Goal: Check status: Check status

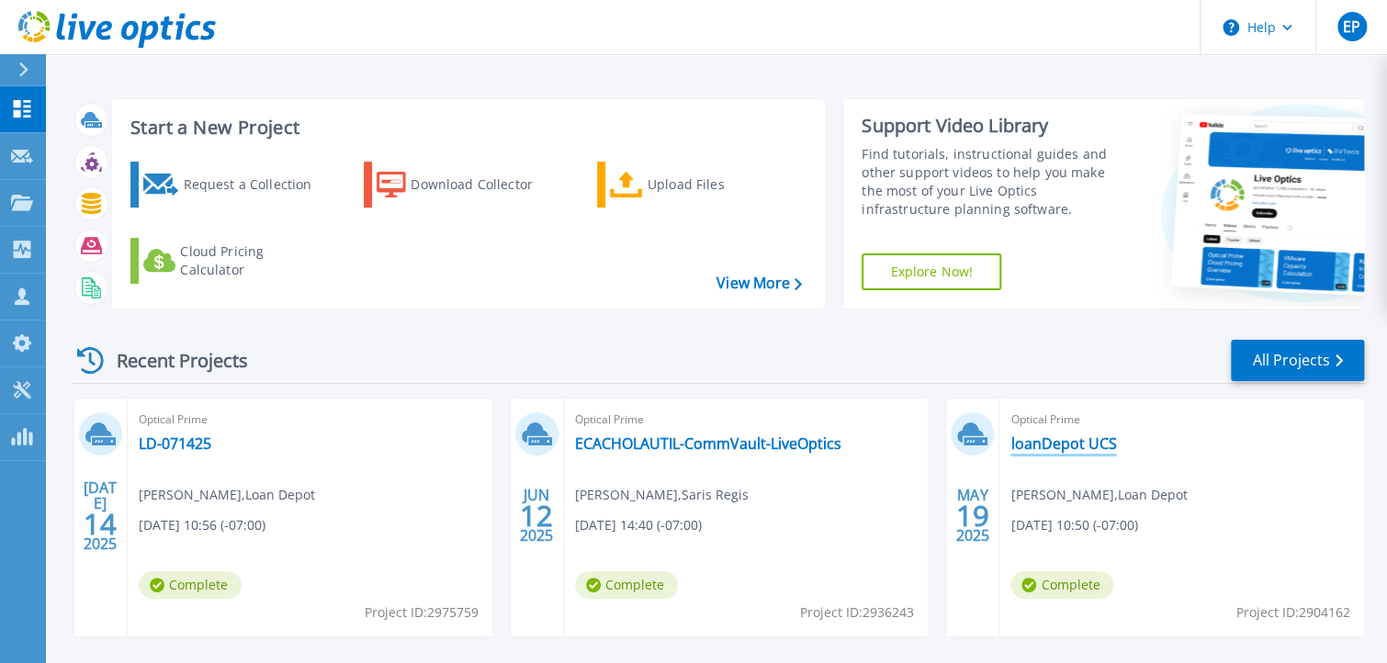
click at [1051, 437] on link "loanDepot UCS" at bounding box center [1064, 444] width 106 height 18
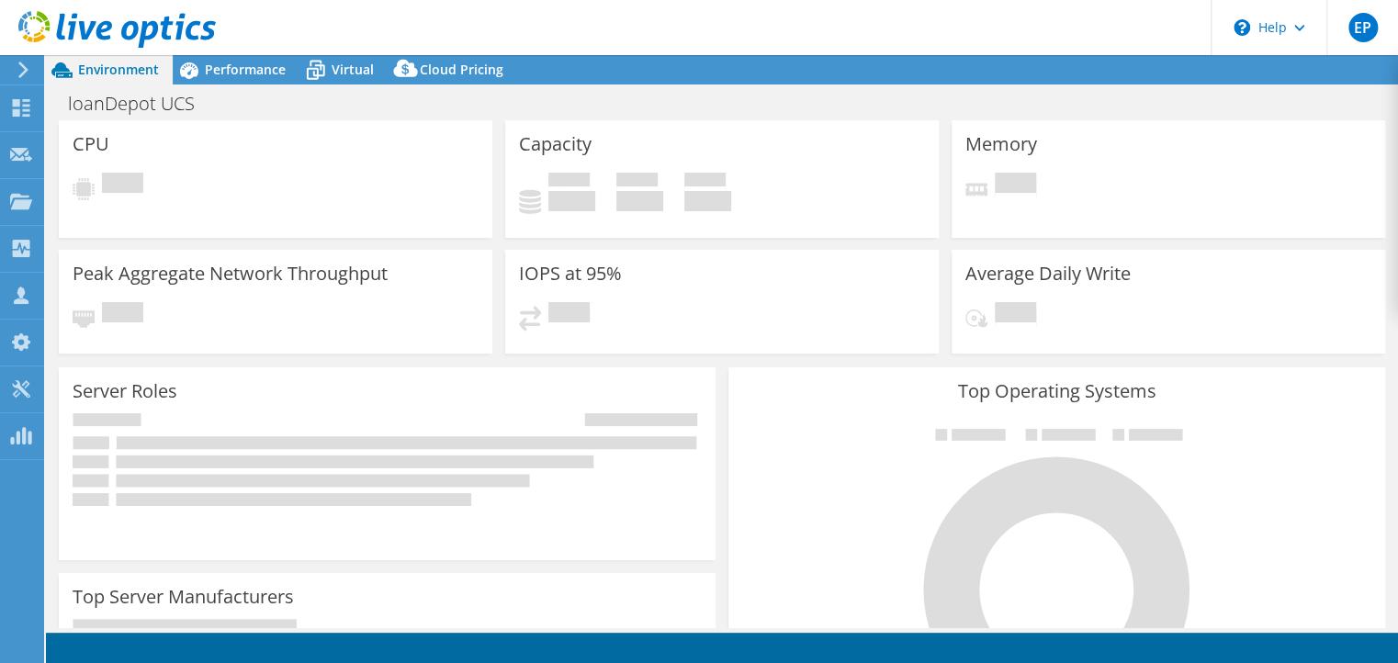
select select "USD"
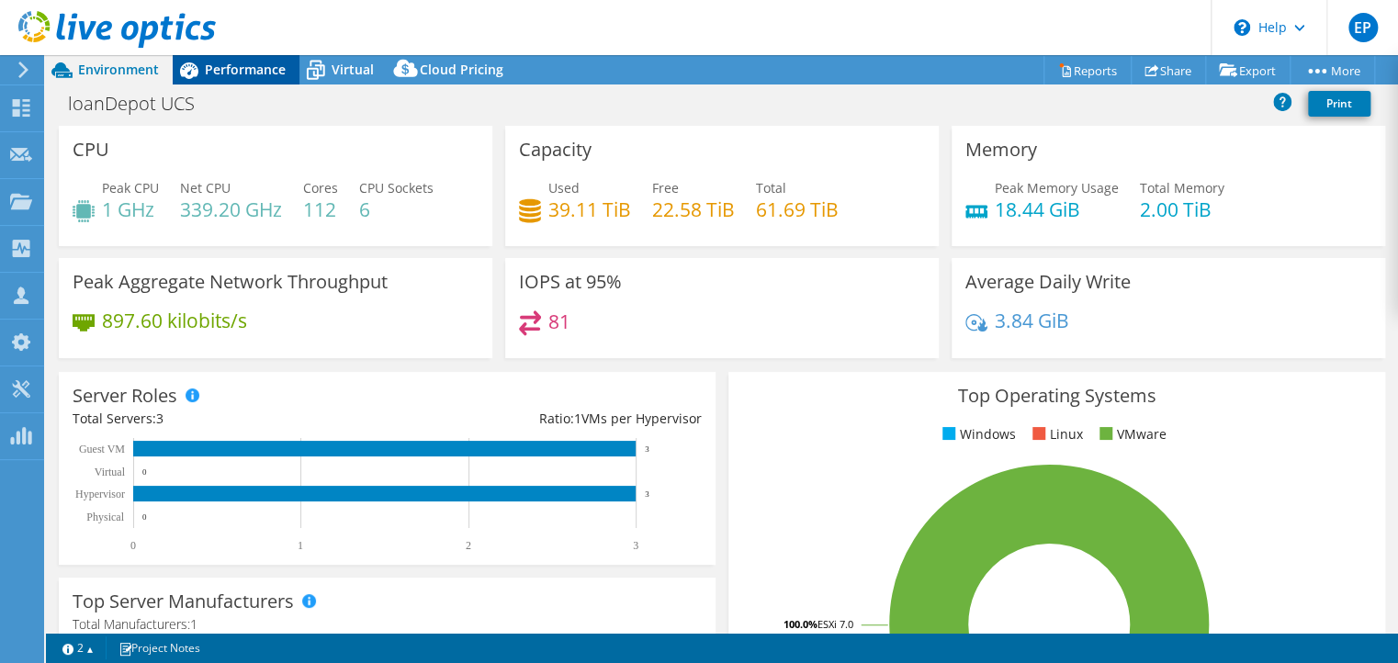
click at [244, 80] on div "Performance" at bounding box center [236, 69] width 127 height 29
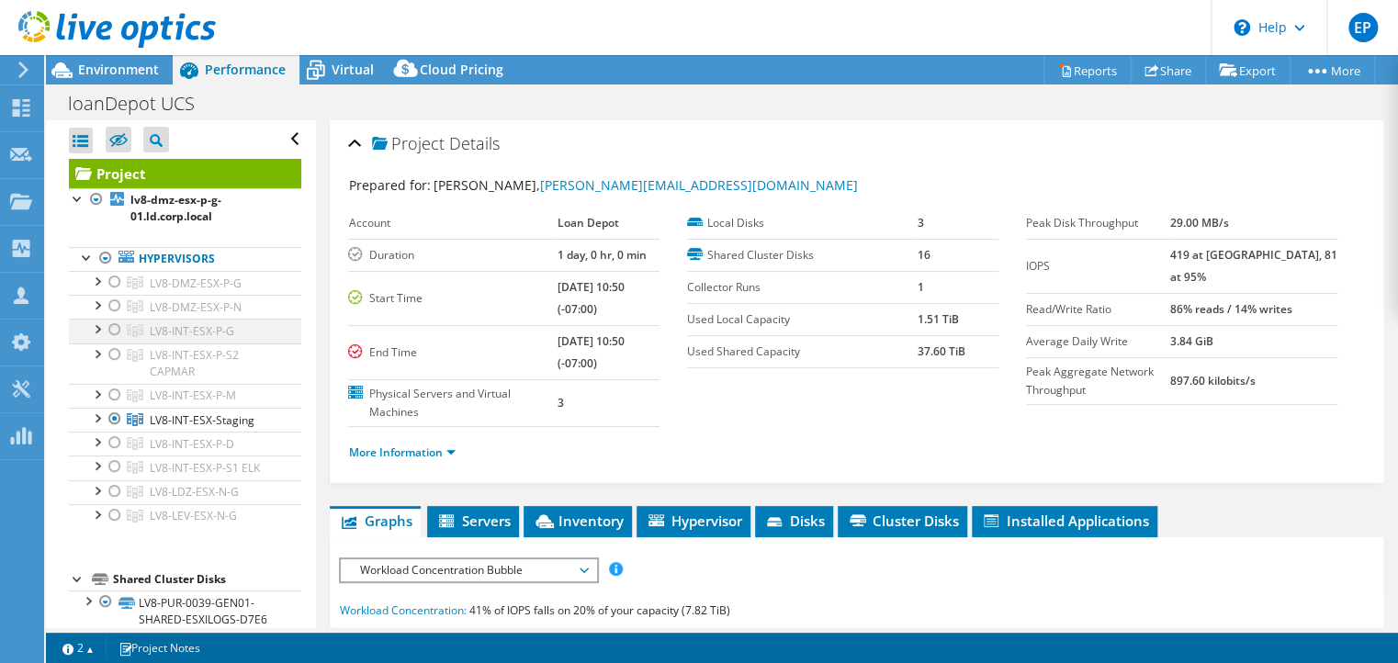
click at [115, 330] on div at bounding box center [115, 330] width 18 height 22
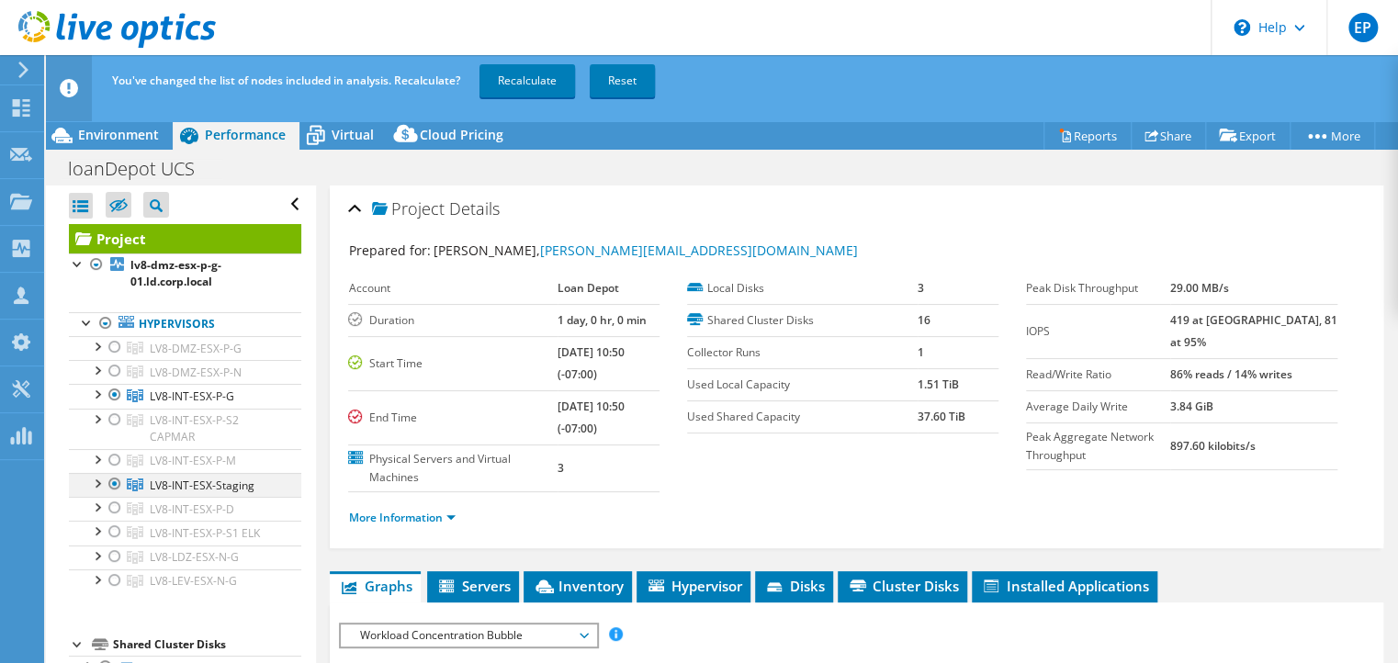
click at [114, 485] on div at bounding box center [115, 484] width 18 height 22
click at [536, 81] on link "Recalculate" at bounding box center [528, 80] width 96 height 33
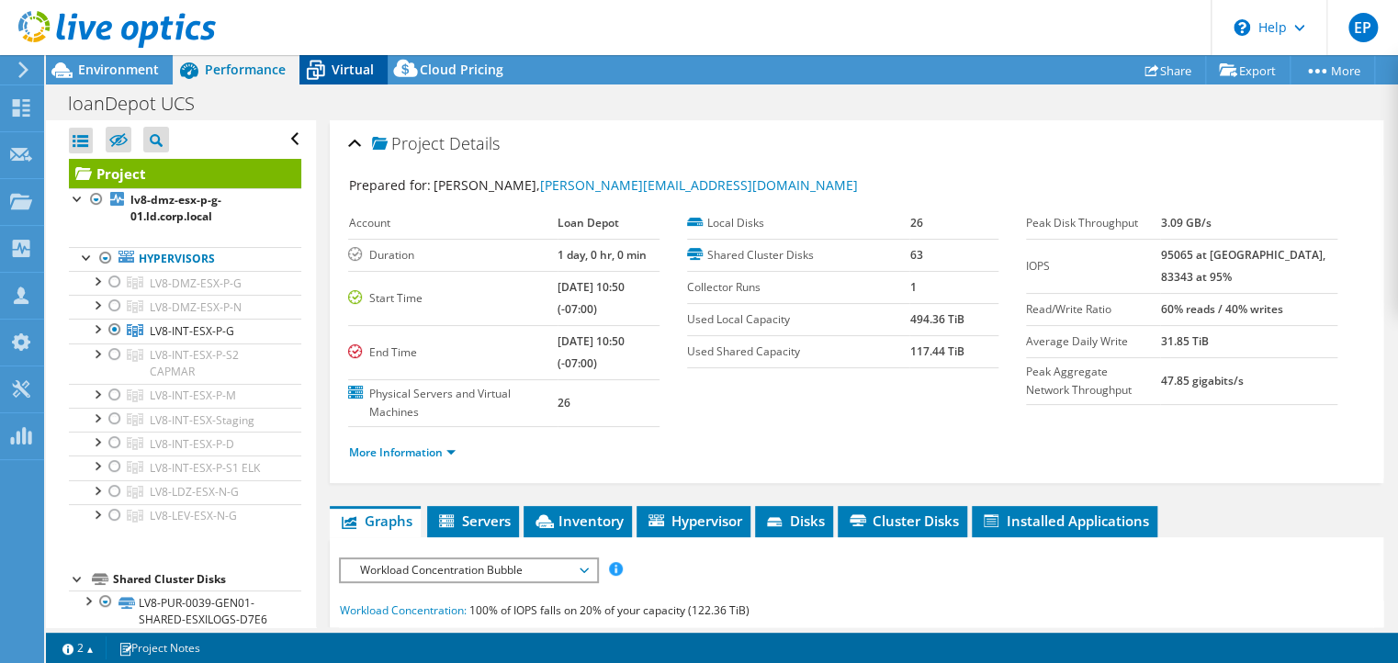
click at [323, 75] on icon at bounding box center [316, 71] width 18 height 15
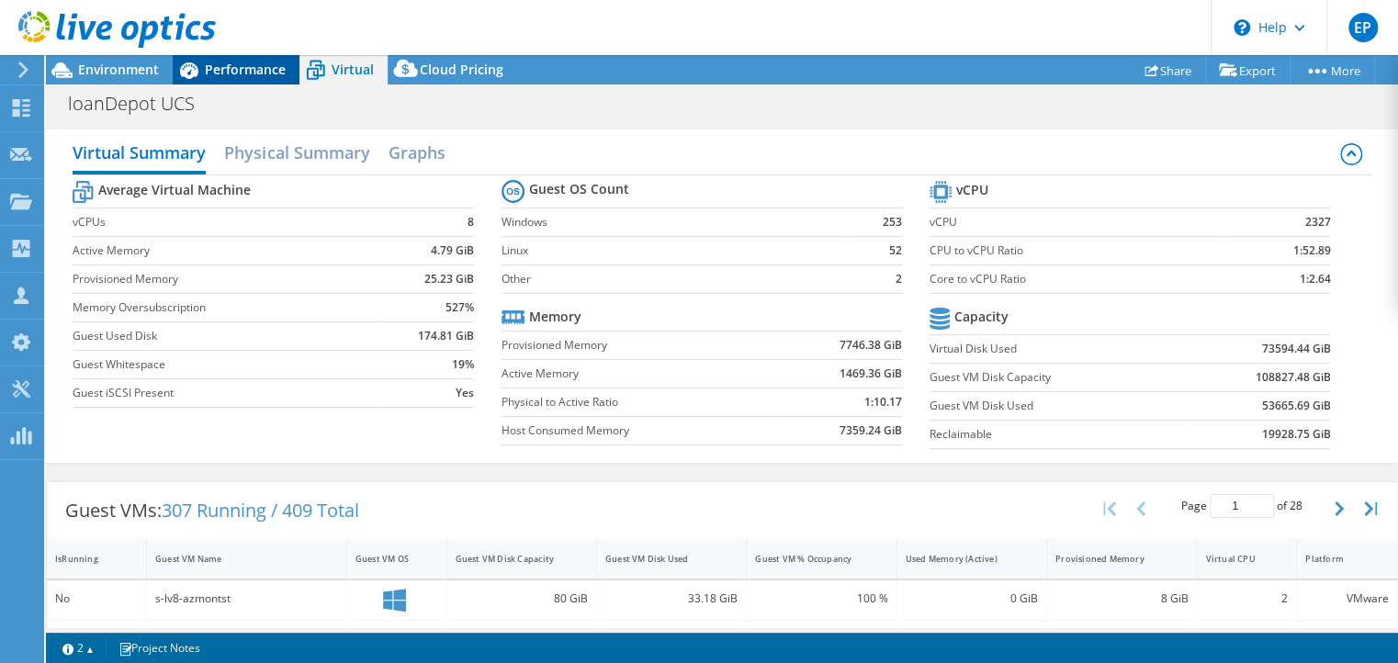
click at [217, 73] on span "Performance" at bounding box center [245, 69] width 81 height 17
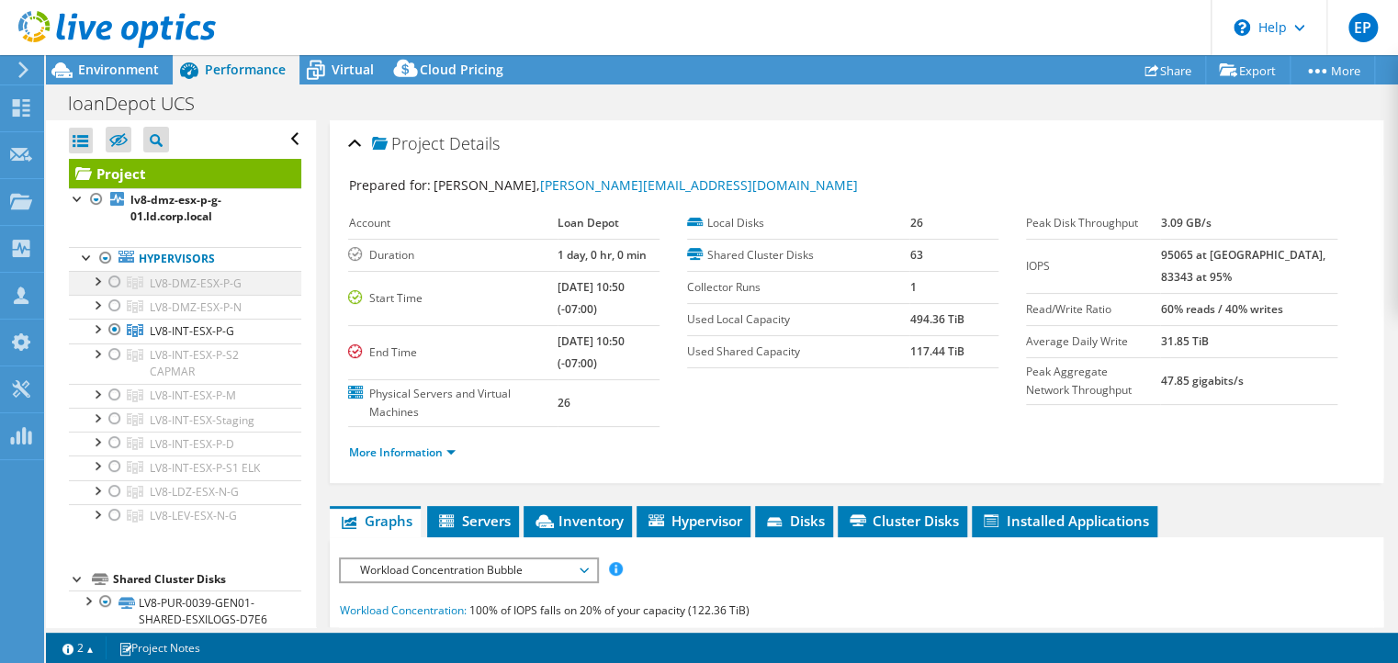
drag, startPoint x: 114, startPoint y: 334, endPoint x: 114, endPoint y: 280, distance: 54.2
click at [114, 334] on div at bounding box center [115, 330] width 18 height 22
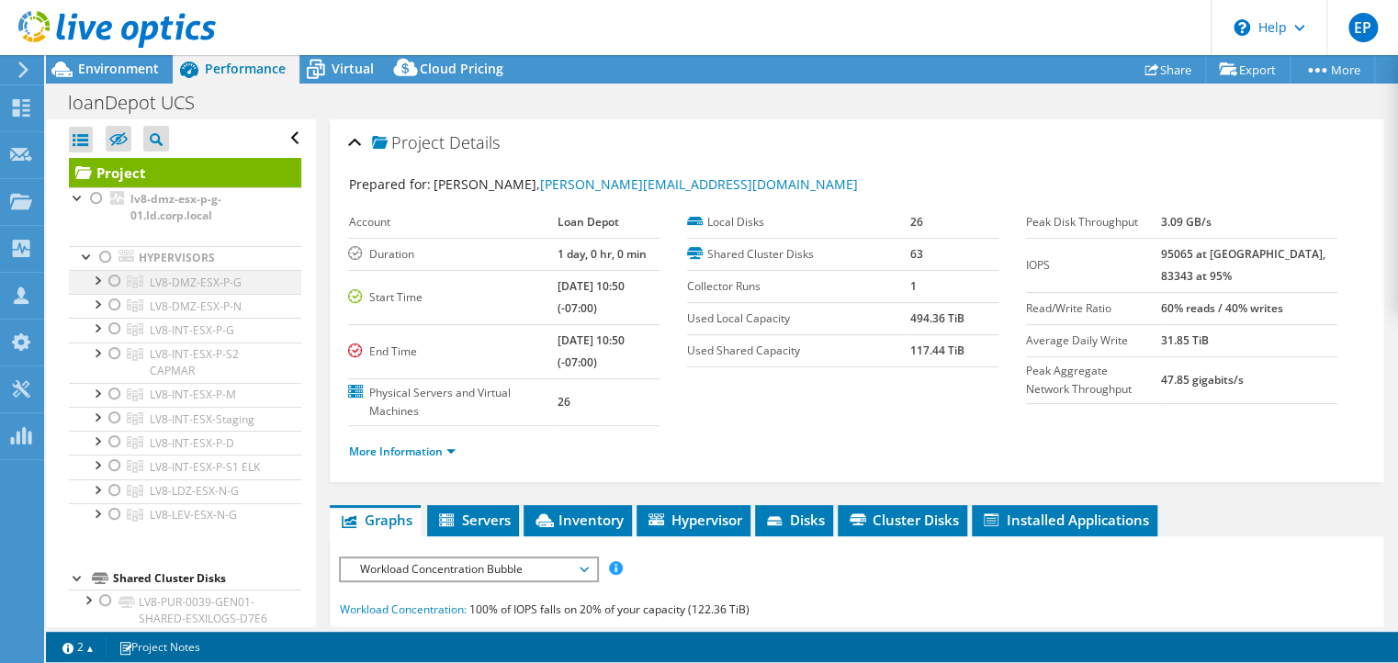
click at [114, 280] on div at bounding box center [115, 281] width 18 height 22
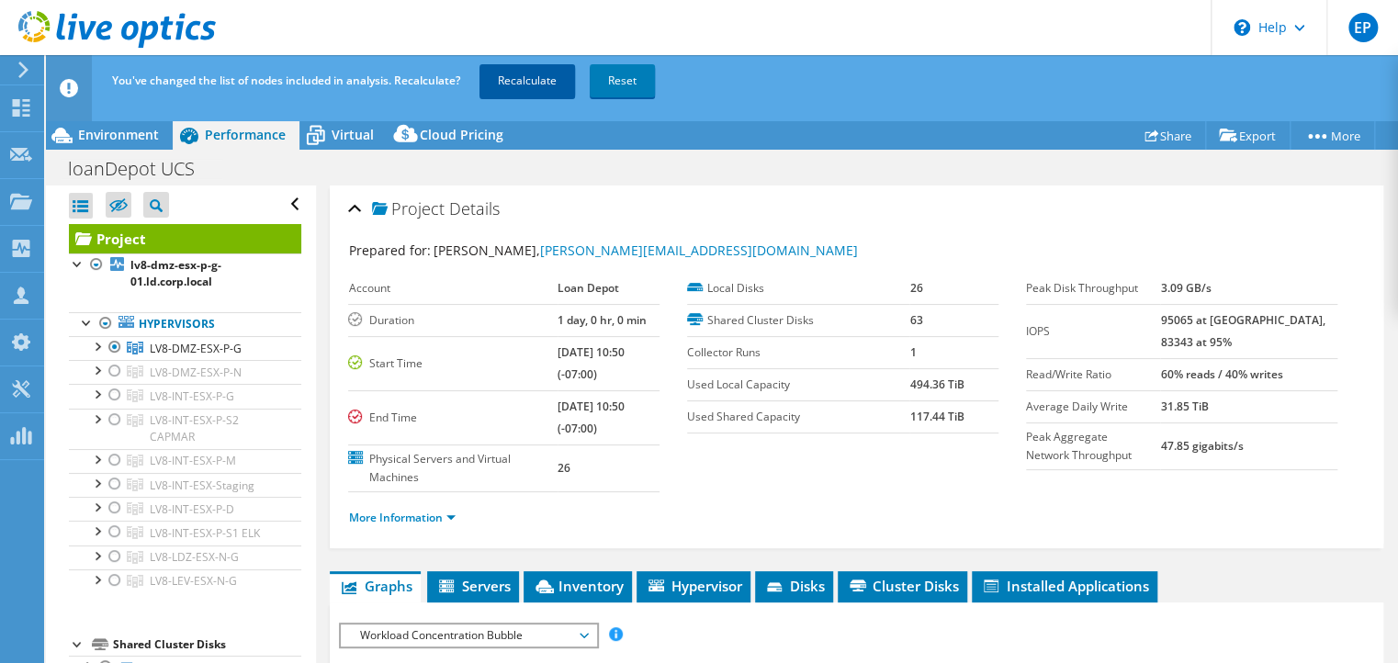
click at [536, 80] on link "Recalculate" at bounding box center [528, 80] width 96 height 33
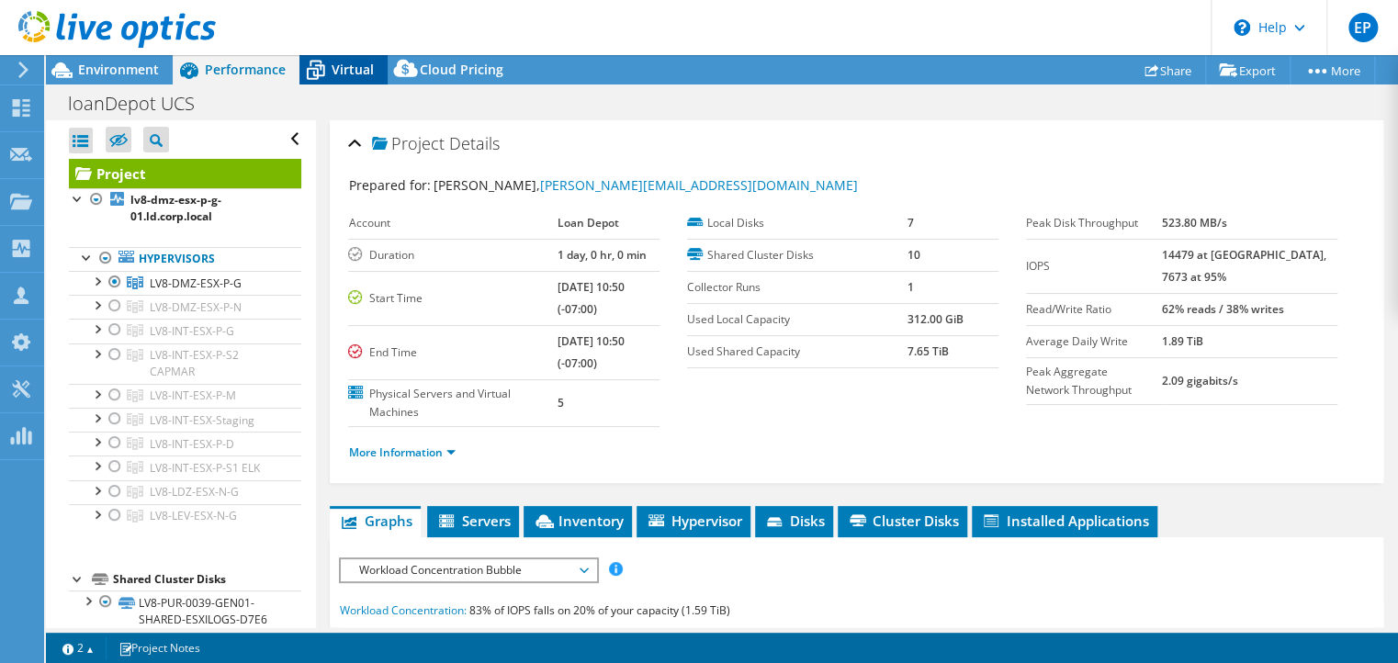
click at [351, 58] on div "Virtual" at bounding box center [343, 69] width 88 height 29
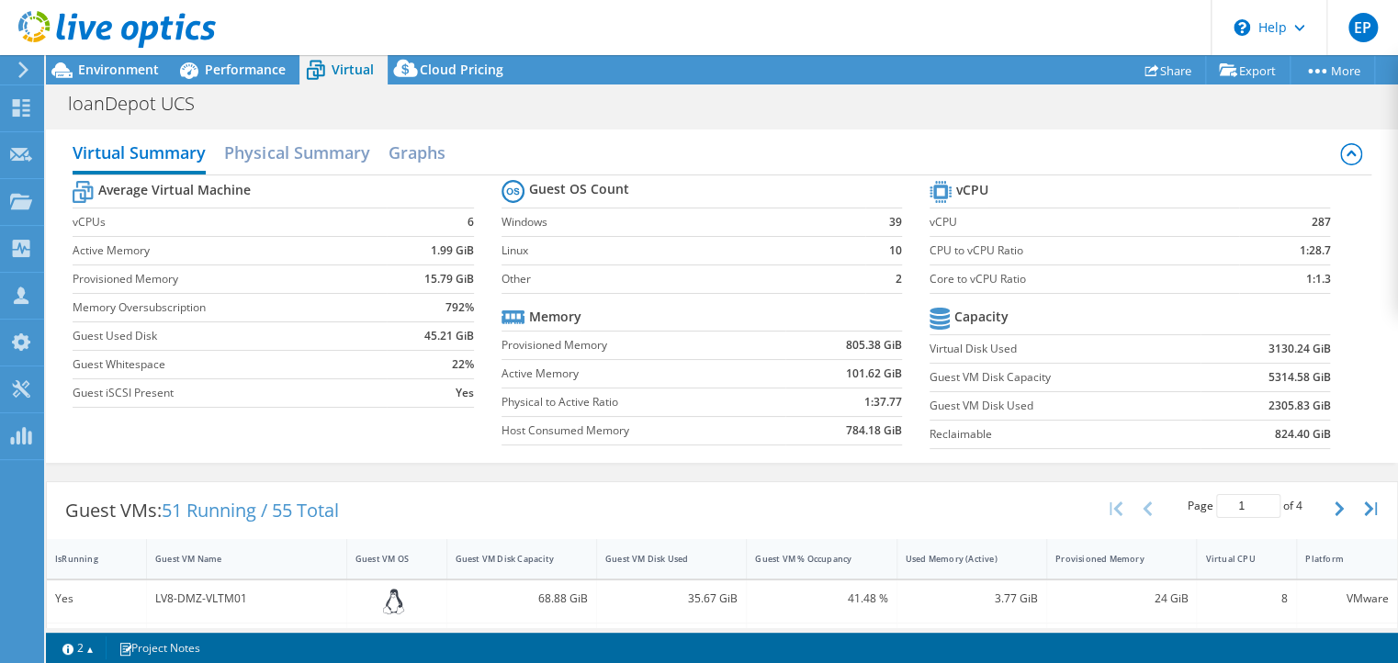
scroll to position [147, 0]
